Goal: Task Accomplishment & Management: Complete application form

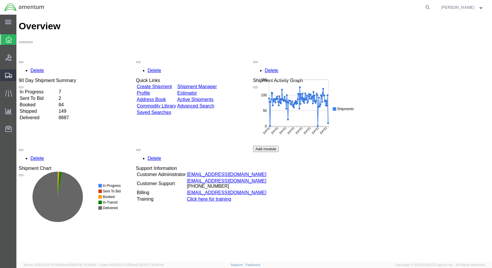
click at [0, 0] on span "Create Shipment" at bounding box center [0, 0] width 0 height 0
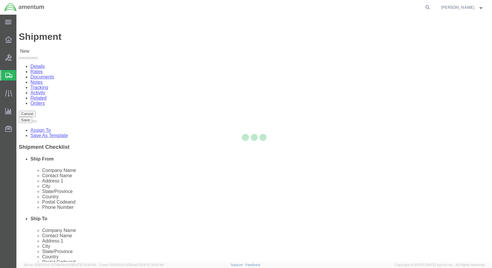
select select
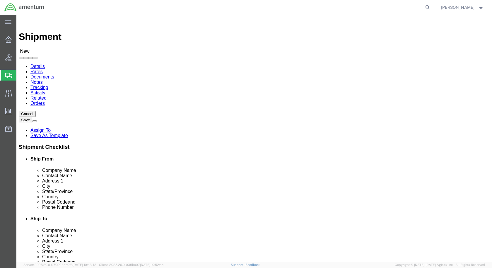
scroll to position [1202, 0]
select select "49927"
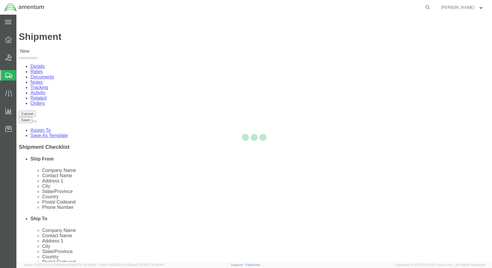
select select "NY"
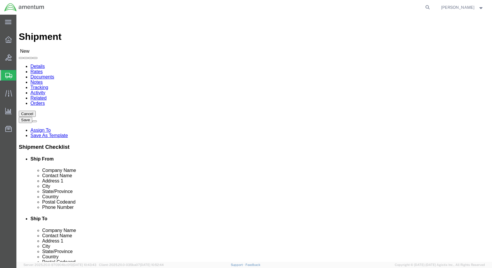
click input "text"
type input "cienna"
click p "- Amentum Services, Inc - ([PERSON_NAME]) Hangar 1002, [GEOGRAPHIC_DATA], [GEOG…"
select select "FL"
click input "cienna"
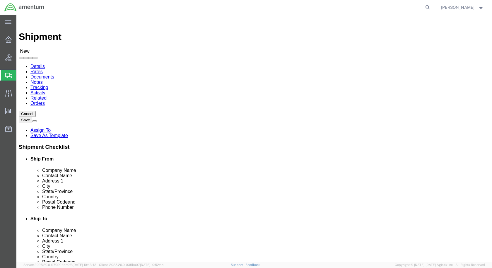
type input "C"
type input "cienna"
click p "- Amentum Services, Inc - ([PERSON_NAME]) Hangar 1002, [GEOGRAPHIC_DATA], [GEOG…"
select select "FL"
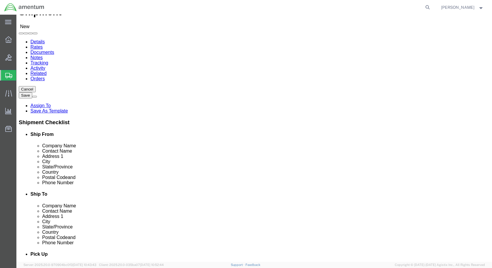
scroll to position [0, 0]
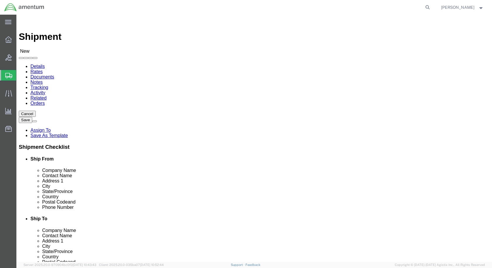
type input "[PERSON_NAME]"
click input "text"
select select "49930"
select select "FL"
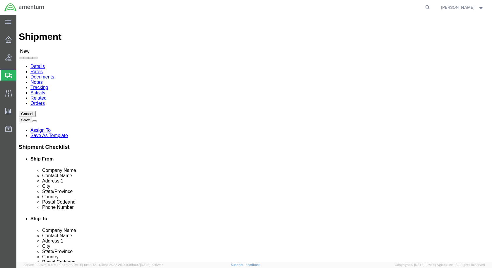
click input "[PERSON_NAME]"
type input "[PERSON_NAME]"
click div "Ship To Location Location [GEOGRAPHIC_DATA], [GEOGRAPHIC_DATA] My Profile Locat…"
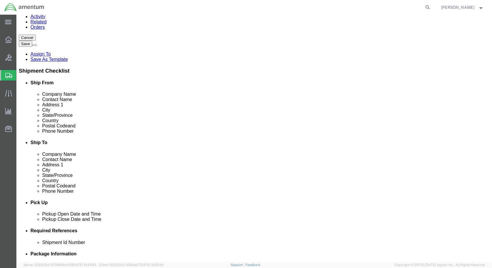
scroll to position [147, 0]
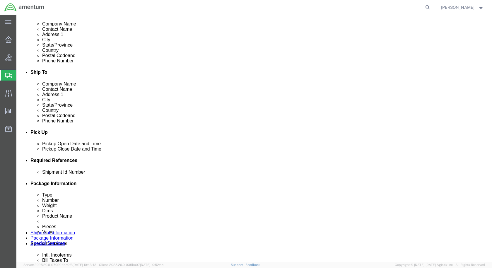
click input "text"
type input "614-008272"
click button "Add reference"
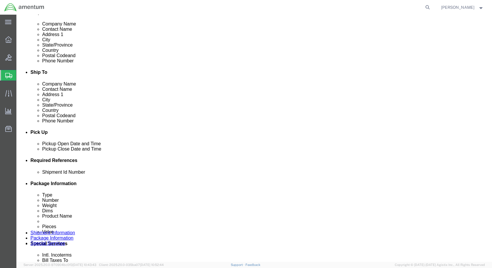
click button "Add reference"
click select "Select Account Type Activity ID Airline Appointment Number ASN Batch Request # …"
select select "CUSTREF"
click select "Select Account Type Activity ID Airline Appointment Number ASN Batch Request # …"
click input "text"
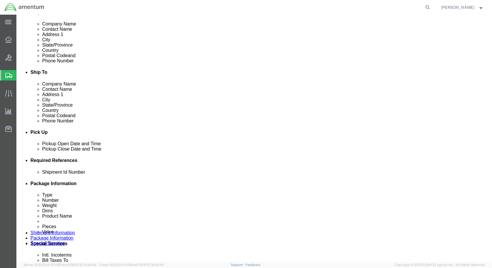
type input "BACK UP RINGS"
click select "Select Account Type Activity ID Airline Appointment Number ASN Batch Request # …"
select select "DEPT"
click select "Select Account Type Activity ID Airline Appointment Number ASN Batch Request # …"
click input "text"
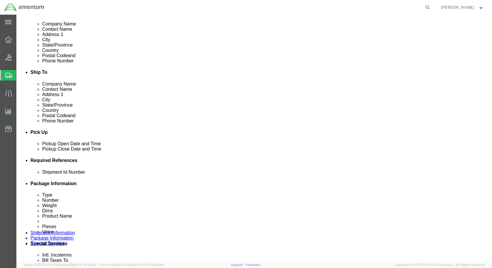
type input "CBP"
click select "Select Account Type Activity ID Airline Appointment Number ASN Batch Request # …"
select select "PROJNUM"
click select "Select Account Type Activity ID Airline Appointment Number ASN Batch Request # …"
click input "text"
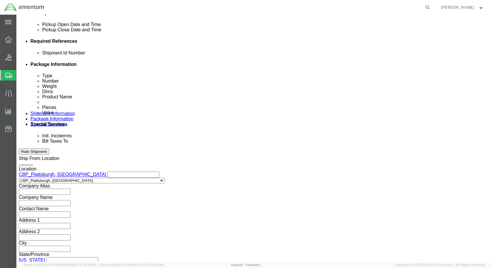
scroll to position [267, 0]
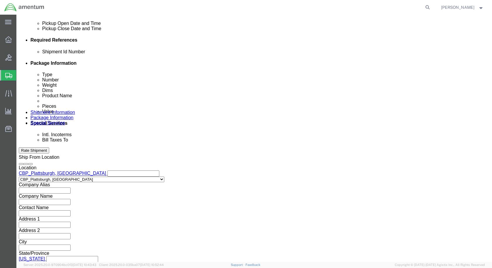
type input "6118.04.03.2219.000.EPL.0000"
click button "Continue"
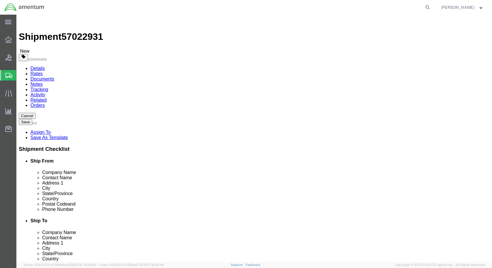
click select "Select BCK Boxes Bale(s) Basket(s) Bolt(s) Bottle(s) Buckets Bulk Bundle(s) Can…"
select select "PAK"
click select "Select BCK Boxes Bale(s) Basket(s) Bolt(s) Bottle(s) Buckets Bulk Bundle(s) Can…"
type input "10.25"
type input "12.75"
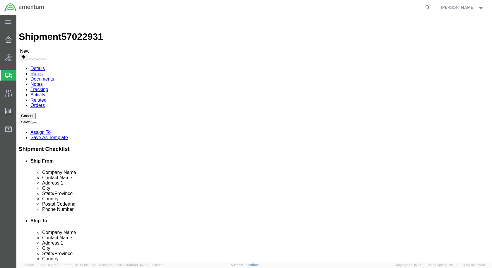
type input "1.00"
drag, startPoint x: 71, startPoint y: 139, endPoint x: 35, endPoint y: 132, distance: 36.9
click div "Package Type Select BCK Boxes Bale(s) Basket(s) Bolt(s) Bottle(s) Buckets Bulk …"
type input "1"
click link "Add Content"
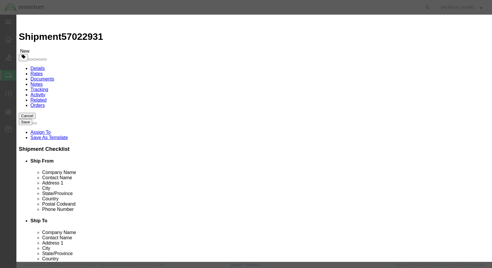
click input "text"
type input "MS9058-04"
click input "text"
type input "O RING BACK UP"
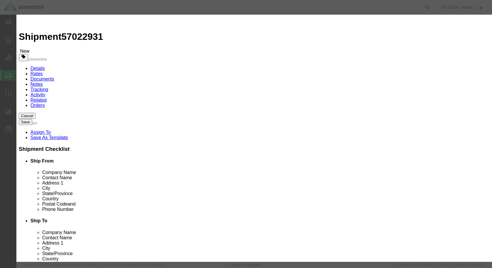
drag, startPoint x: 145, startPoint y: 54, endPoint x: 123, endPoint y: 55, distance: 21.7
click div "Pieces 0 Select Bag Barrels 100Board Feet Bottle Box Blister Pack Carats Can Ca…"
type input "3"
click input "text"
type input "100"
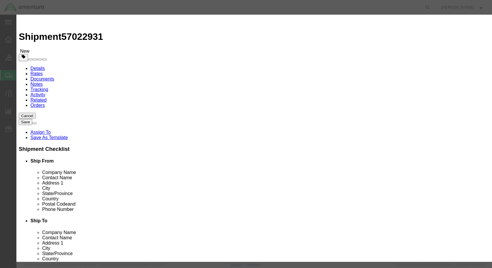
click button "Save & Close"
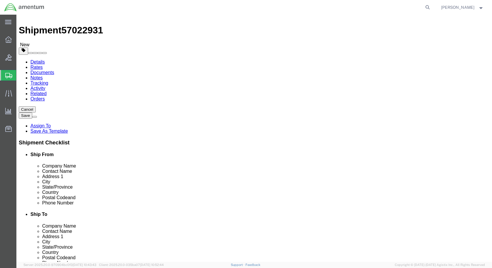
scroll to position [9, 0]
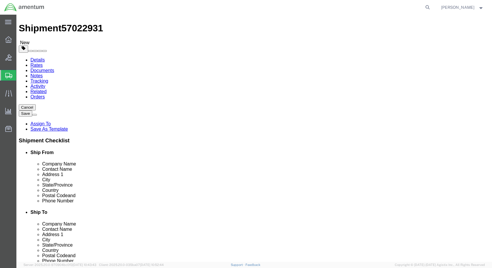
click button "Rate Shipment"
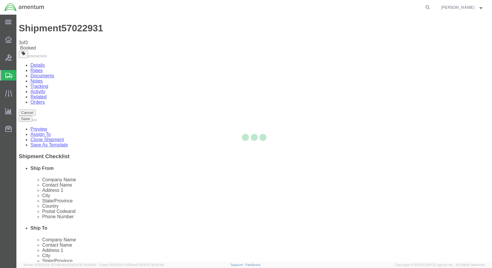
scroll to position [0, 0]
